Goal: Task Accomplishment & Management: Use online tool/utility

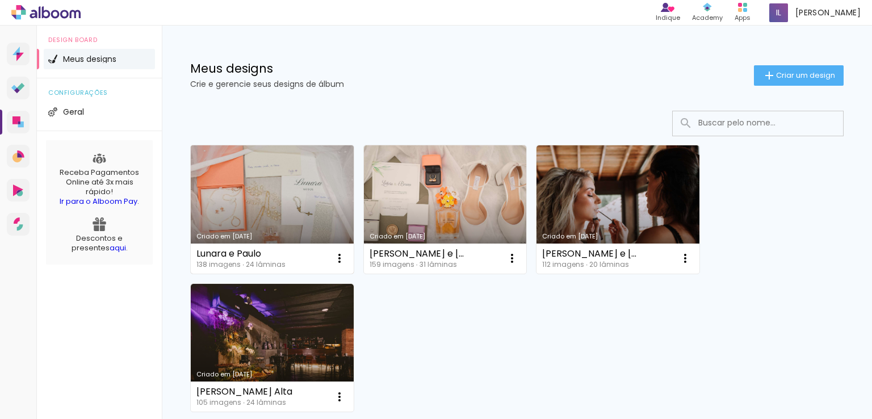
click at [312, 209] on link "Criado em [DATE]" at bounding box center [272, 209] width 163 height 128
